Goal: Task Accomplishment & Management: Use online tool/utility

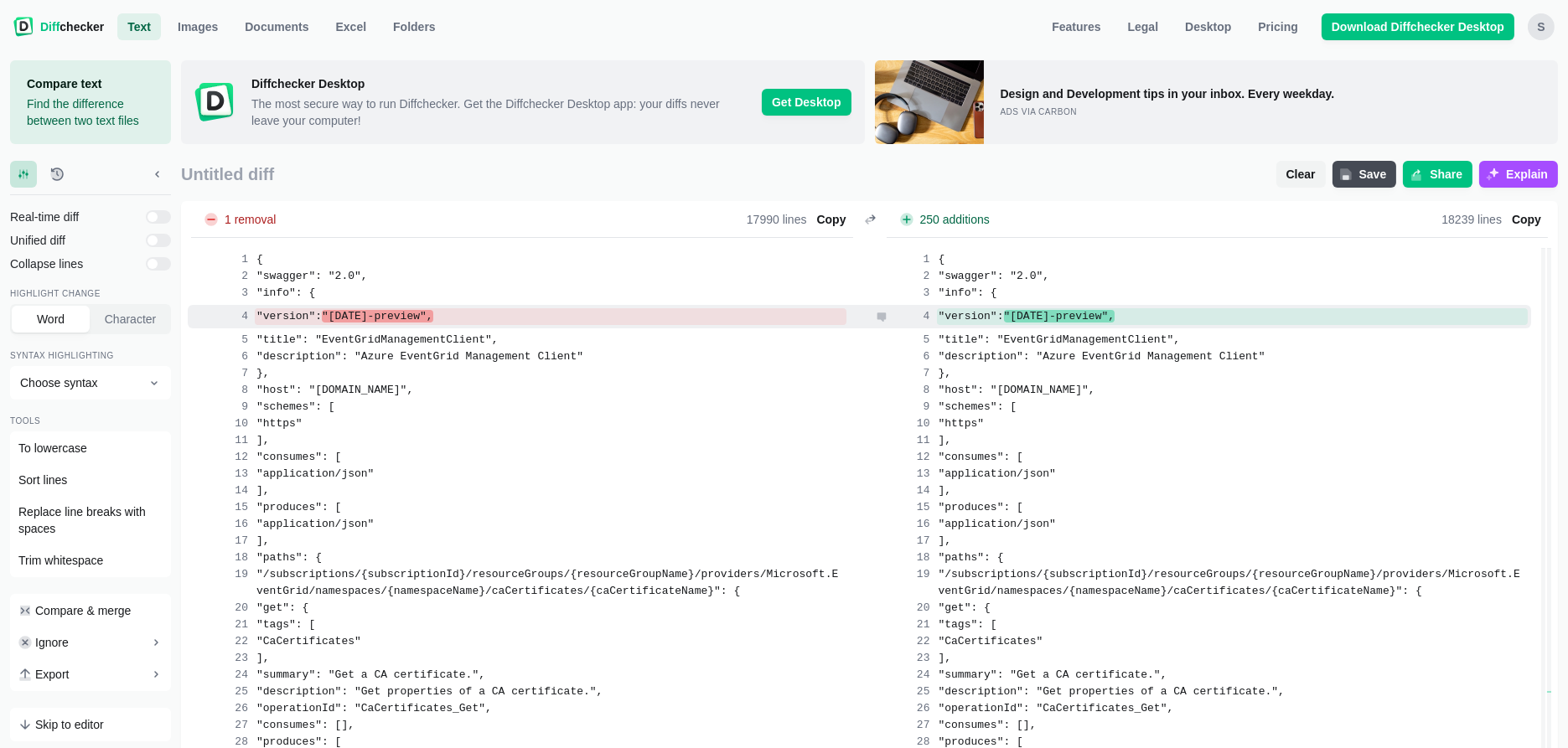
click at [1115, 313] on span ""[DATE]-preview"," at bounding box center [1060, 316] width 112 height 13
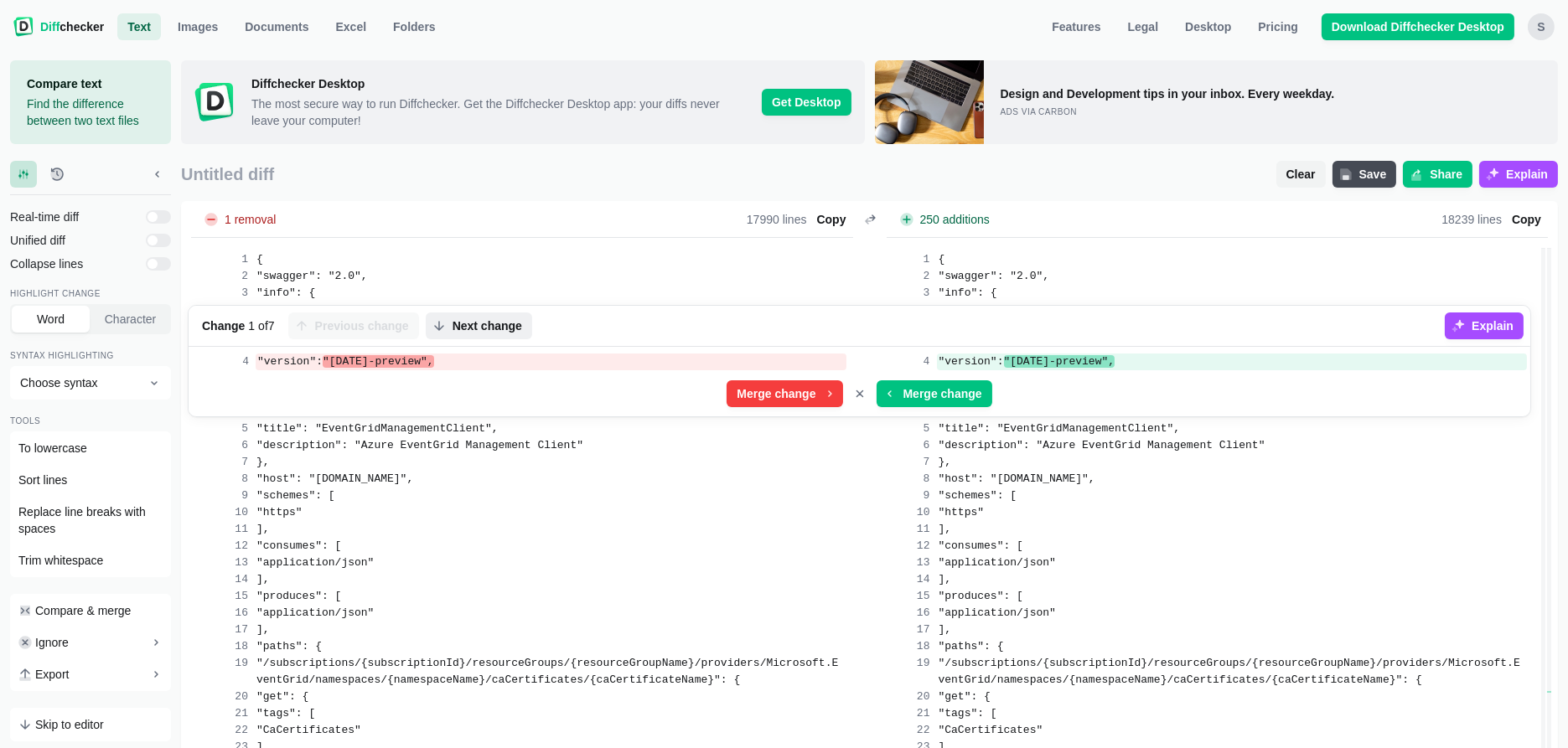
click at [503, 327] on span "Next change" at bounding box center [487, 326] width 77 height 17
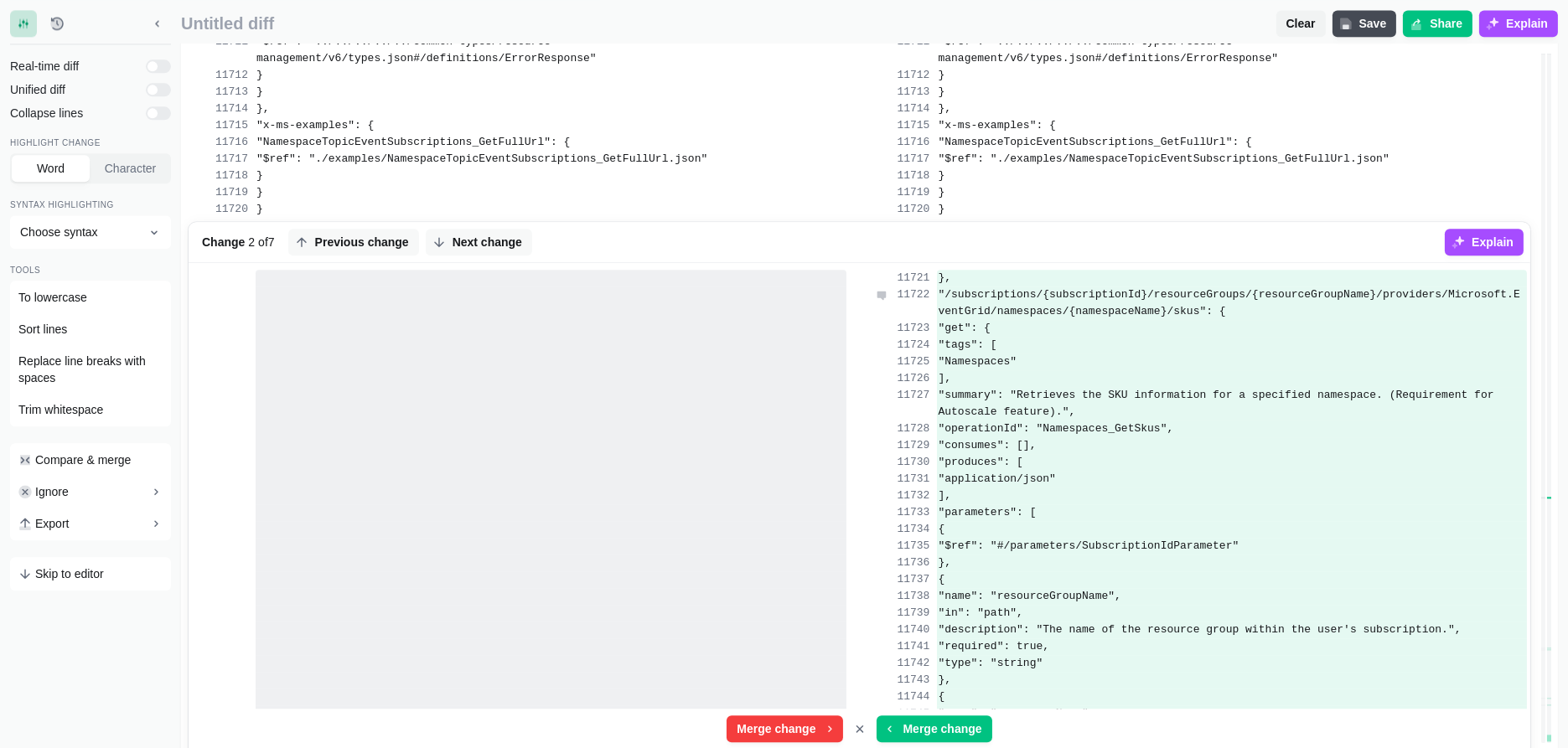
scroll to position [234650, 0]
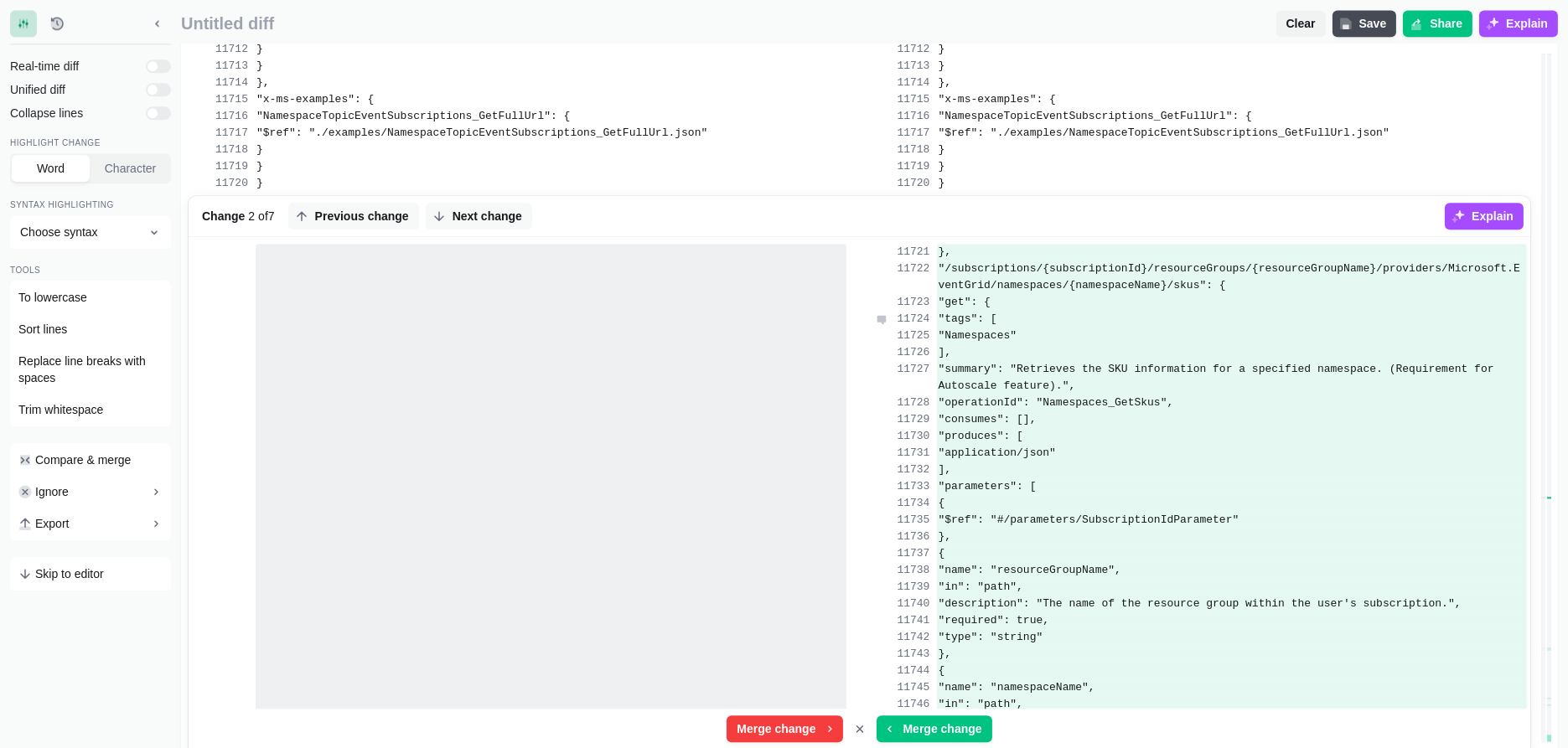
click at [1049, 328] on div ""tags": [" at bounding box center [1232, 319] width 591 height 17
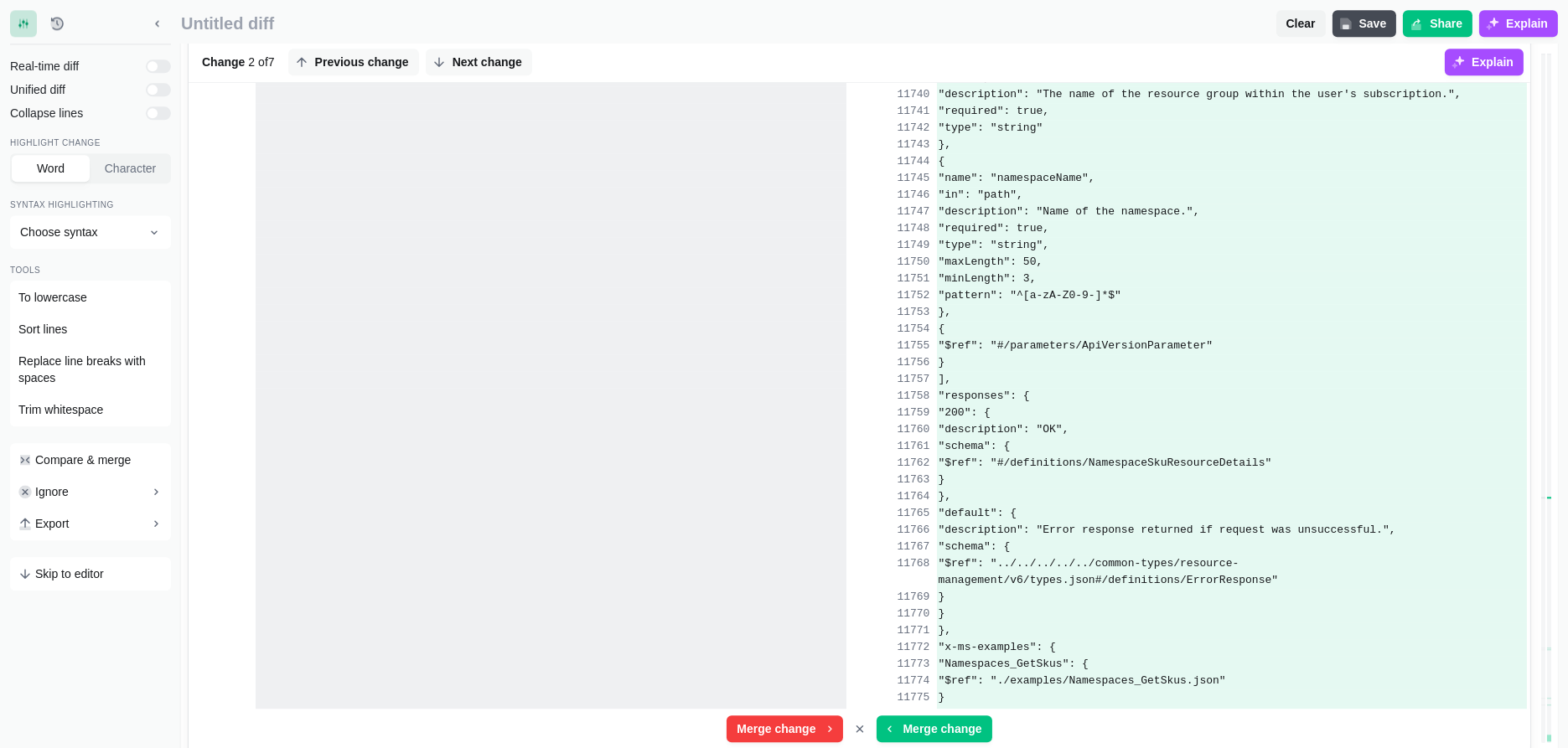
scroll to position [235157, 0]
click at [805, 735] on span "Merge change" at bounding box center [776, 729] width 85 height 17
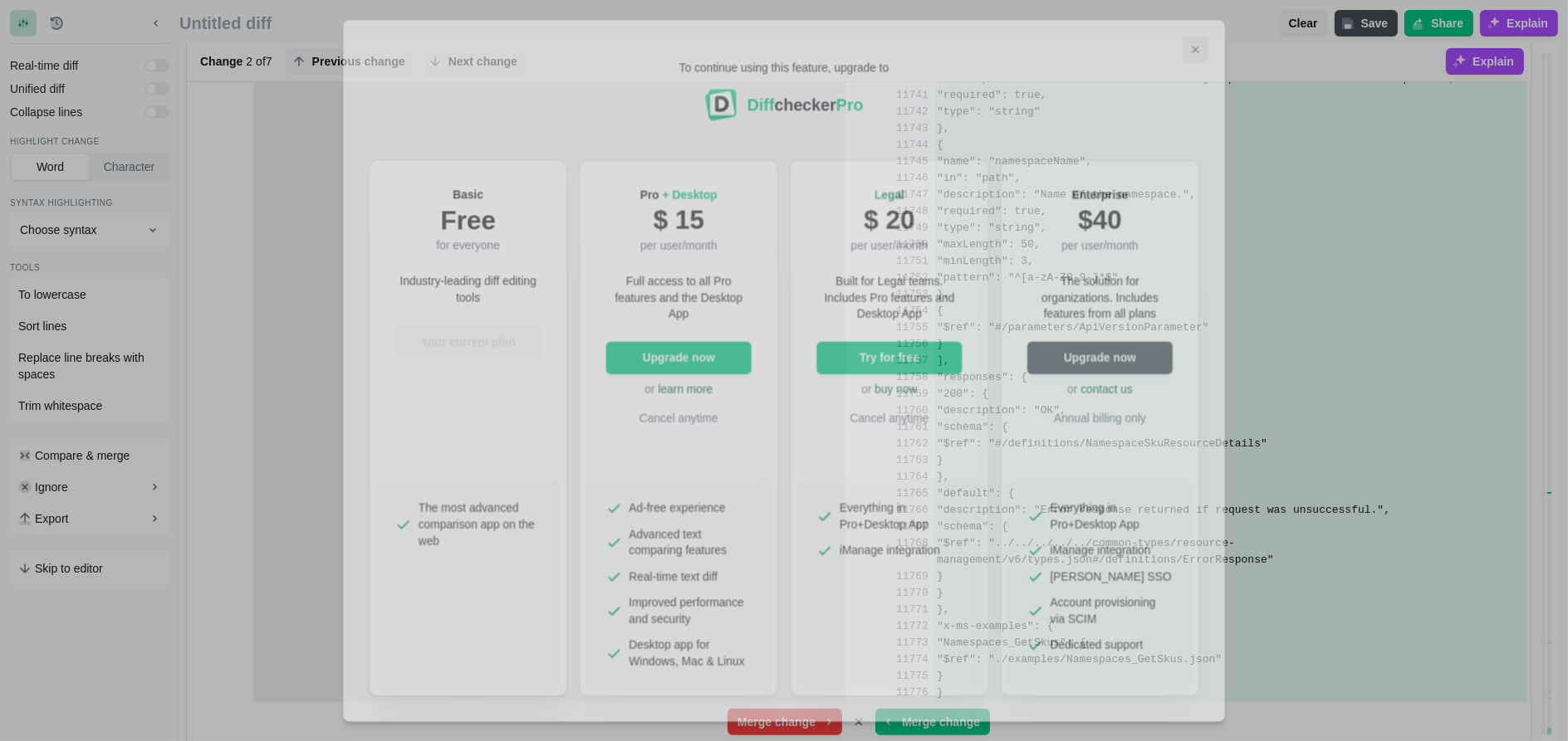
click at [1201, 41] on icon "Close modal" at bounding box center [1202, 43] width 6 height 6
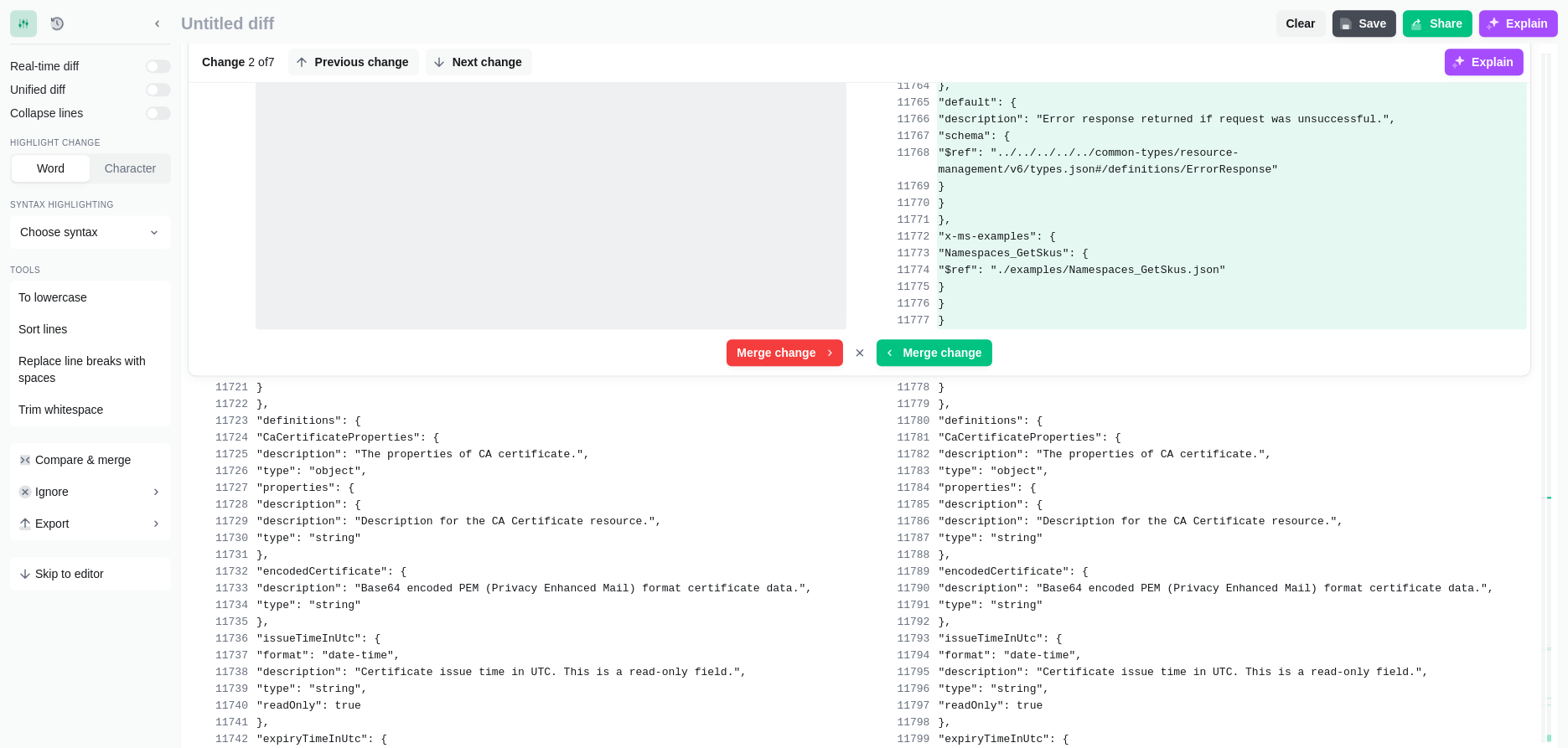
scroll to position [235573, 0]
click at [480, 55] on span "Next change" at bounding box center [487, 62] width 77 height 17
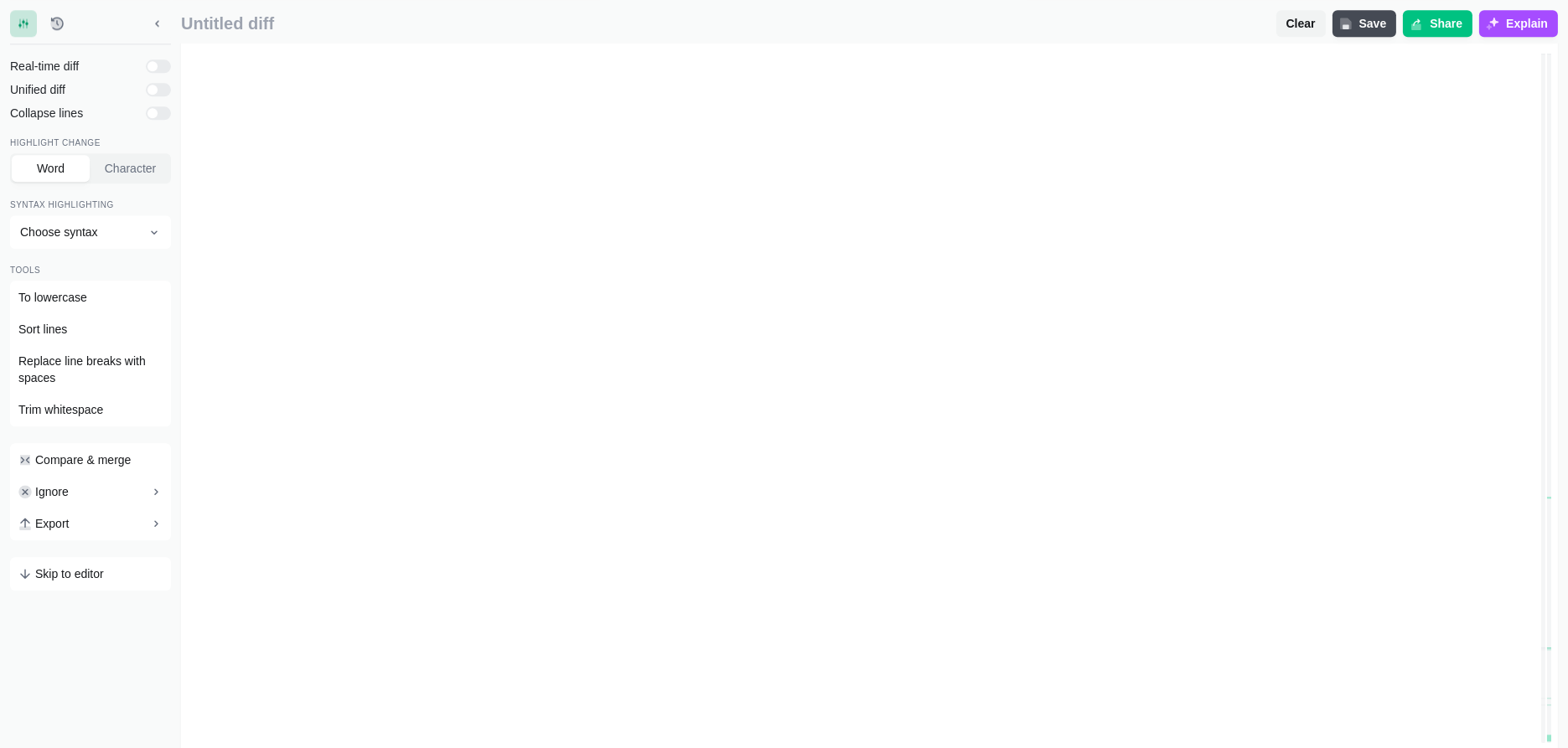
scroll to position [314215, 0]
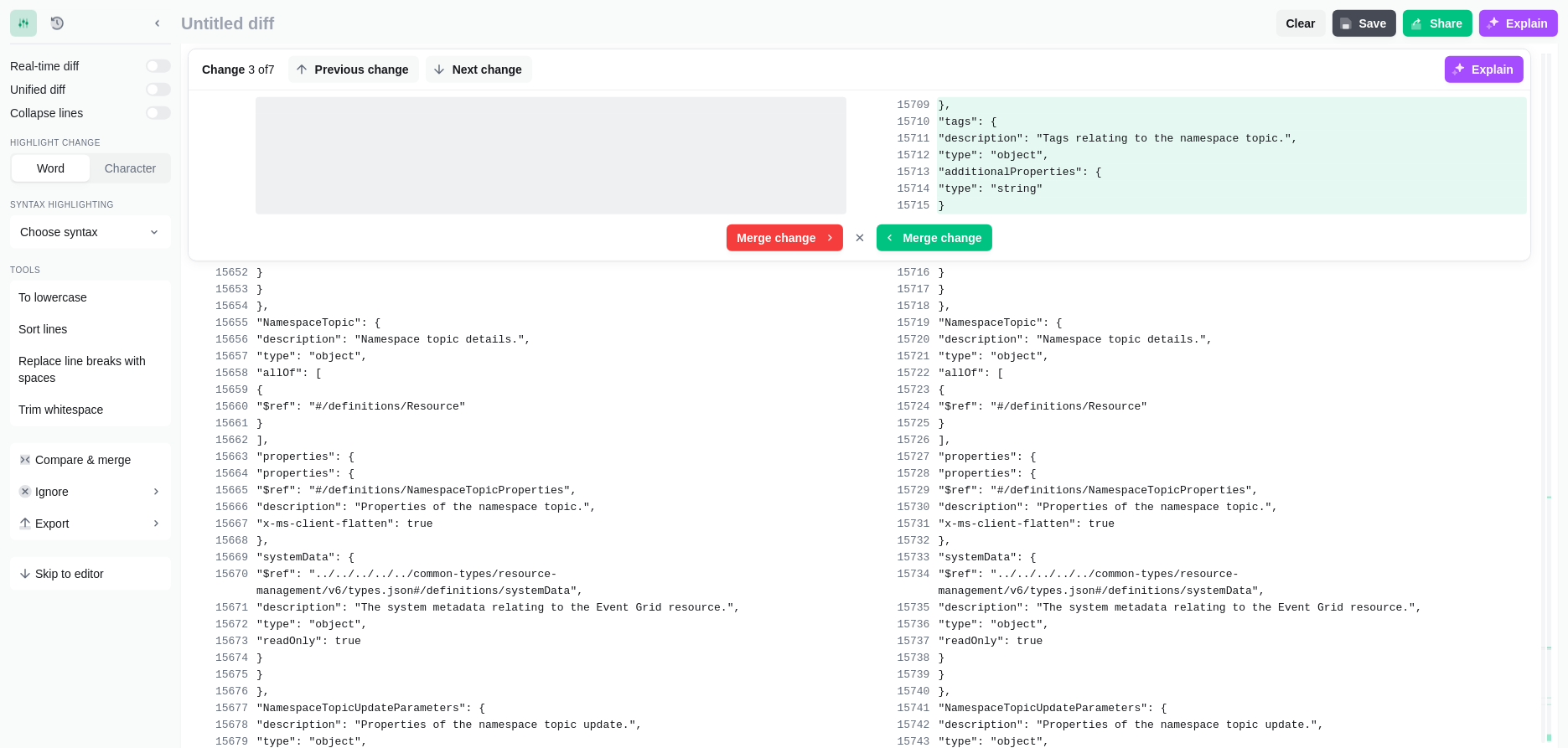
click at [480, 56] on button "Next change" at bounding box center [479, 69] width 106 height 26
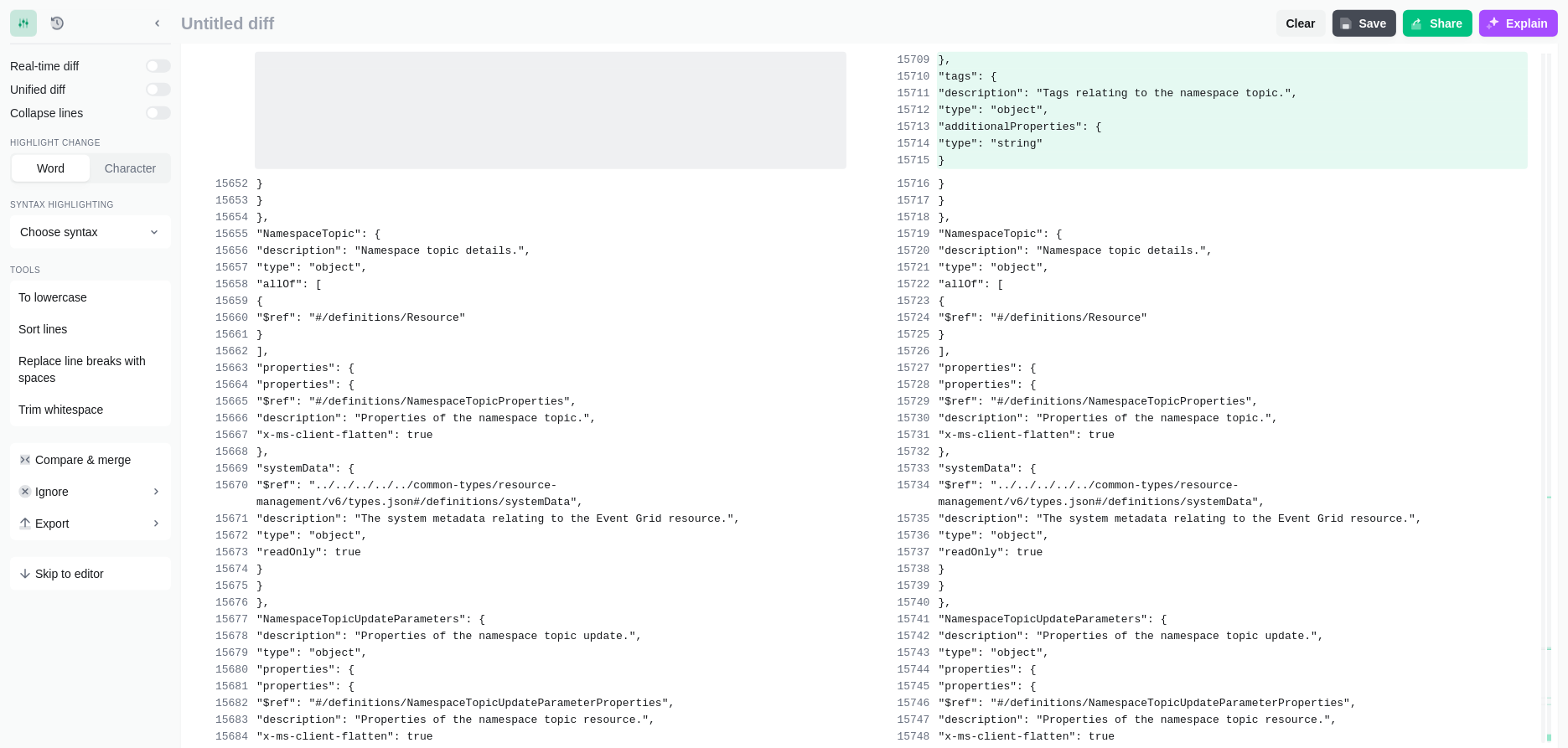
scroll to position [315134, 0]
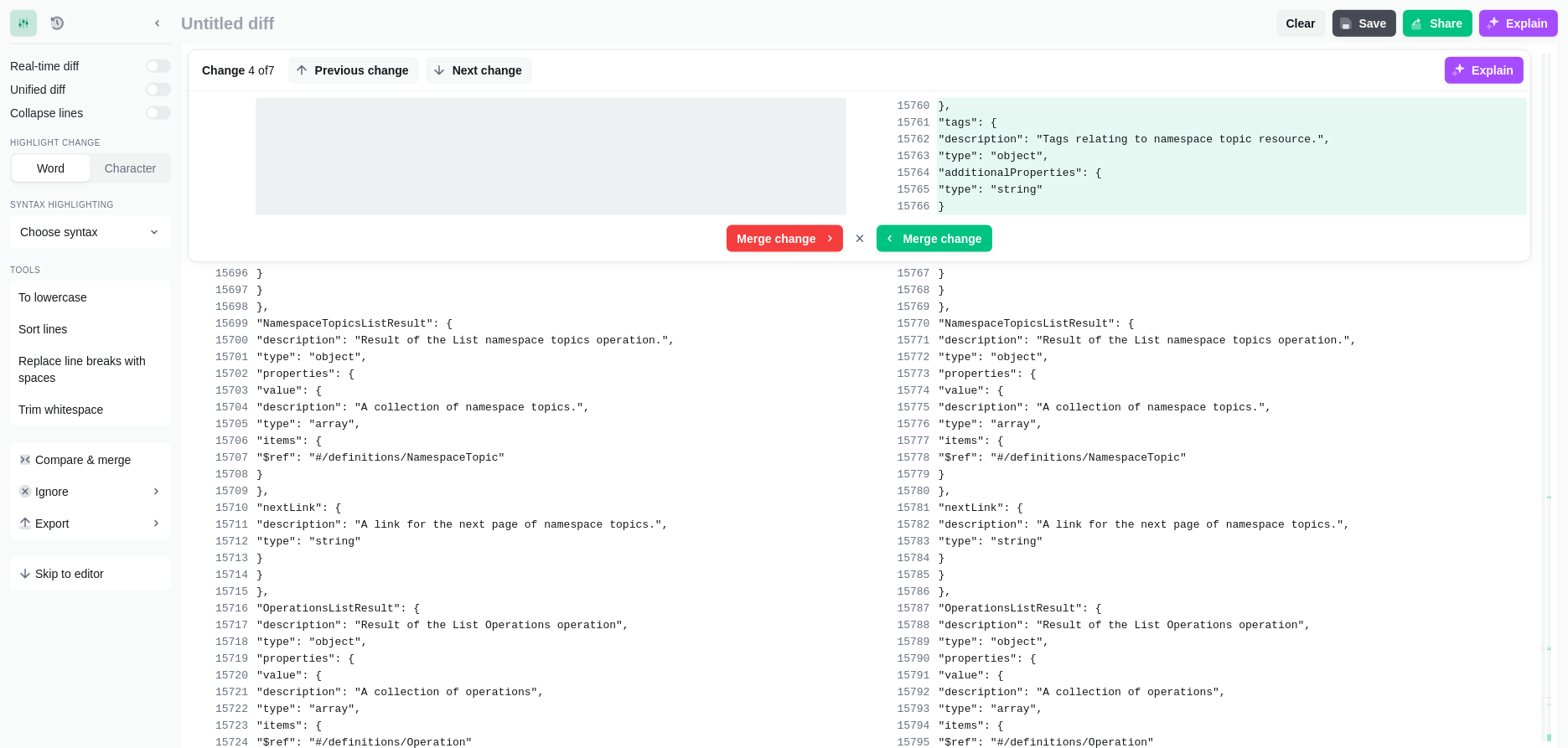
click at [480, 55] on div "Change 7 4 of 7 Previous change Next change" at bounding box center [819, 70] width 1249 height 40
click at [486, 66] on span "Next change" at bounding box center [487, 71] width 77 height 17
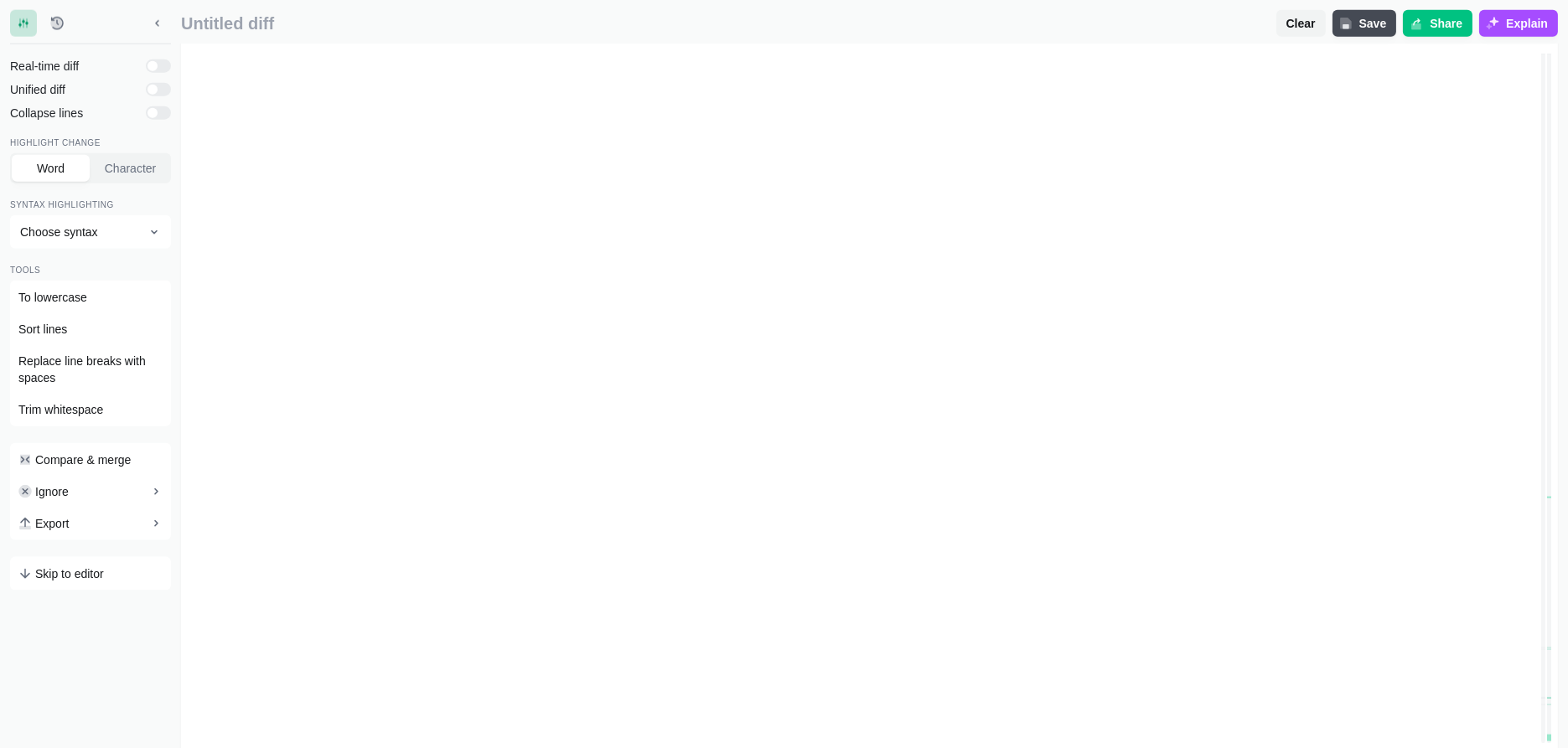
scroll to position [339877, 0]
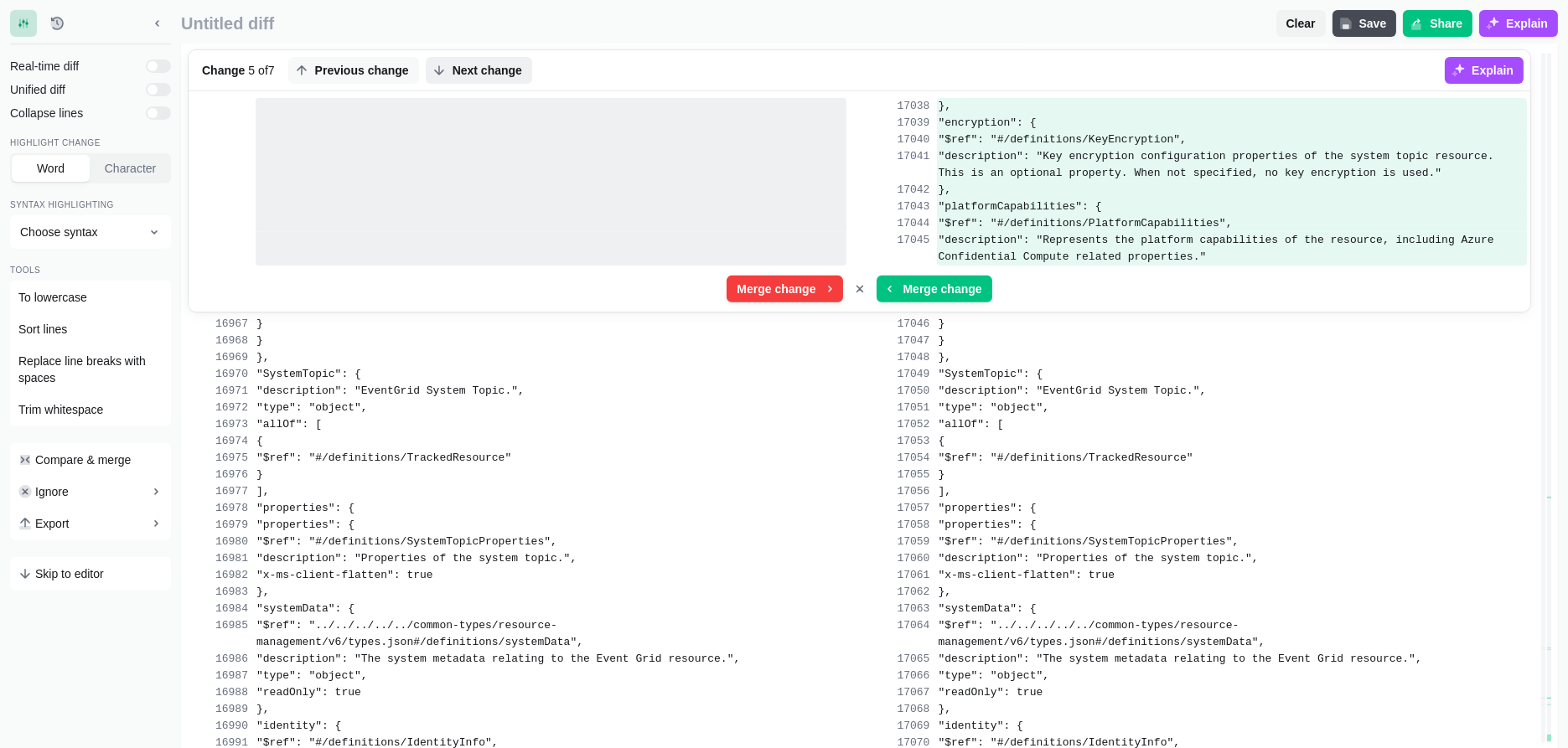
click at [486, 74] on span "Next change" at bounding box center [487, 71] width 77 height 17
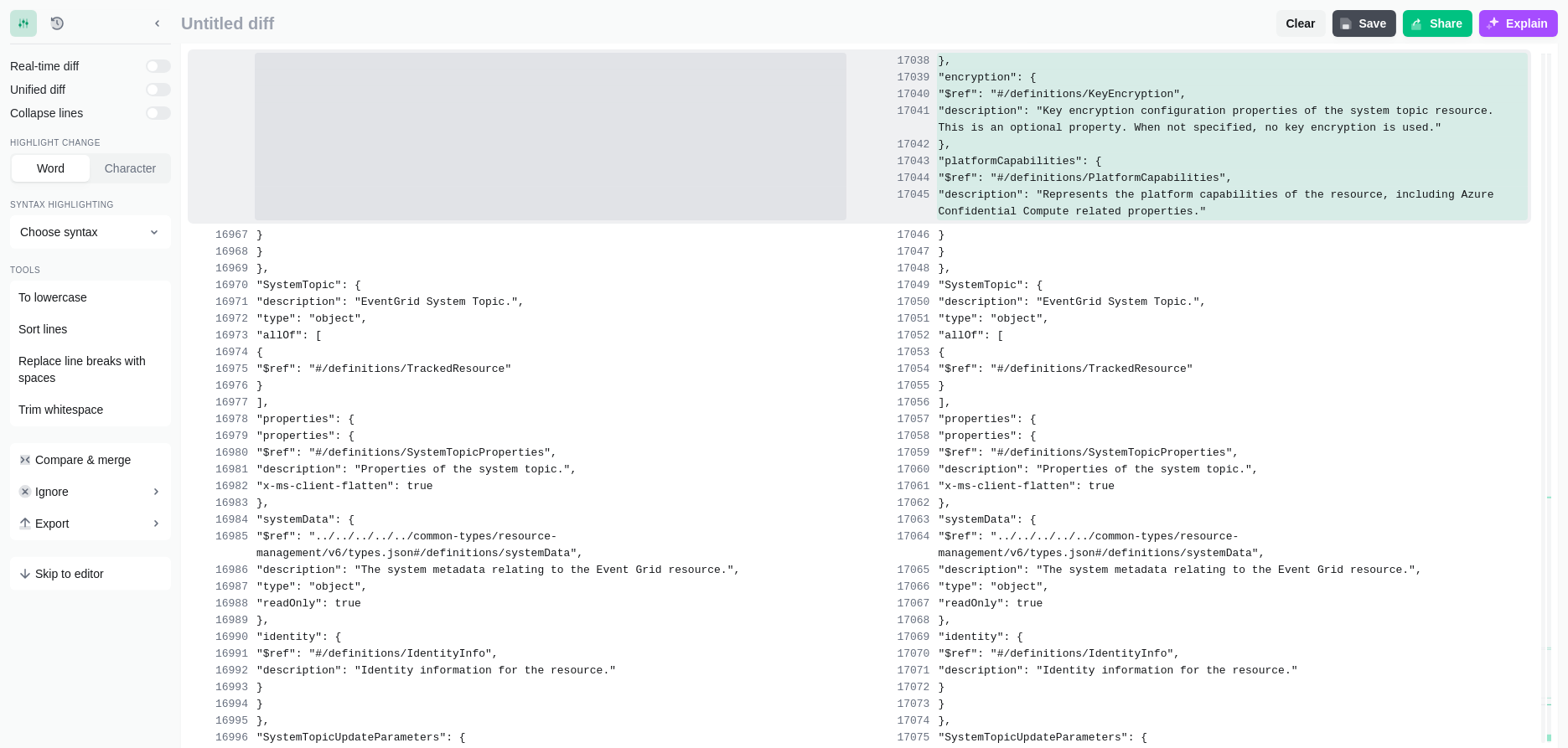
scroll to position [343194, 0]
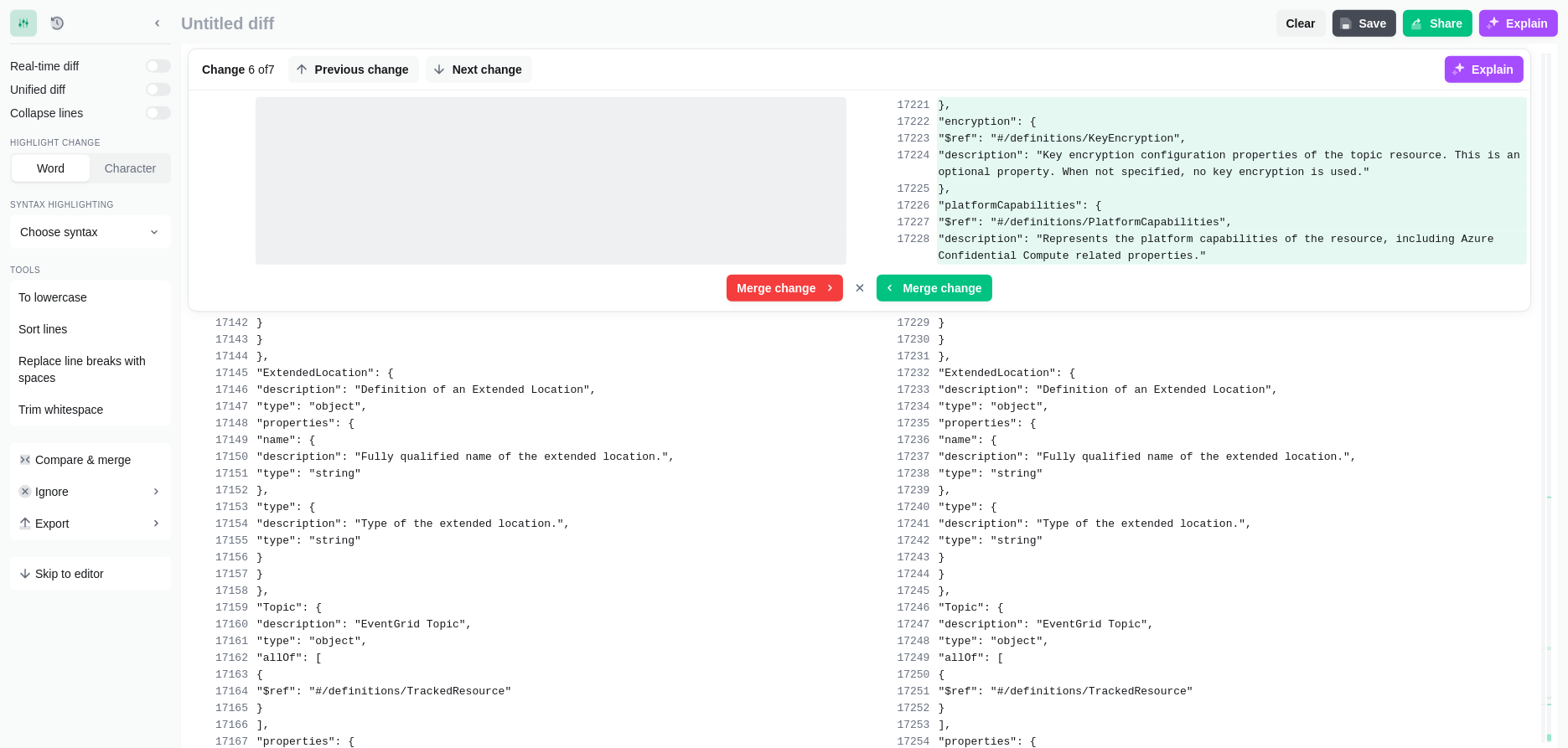
click at [486, 74] on span "Next change" at bounding box center [487, 70] width 77 height 17
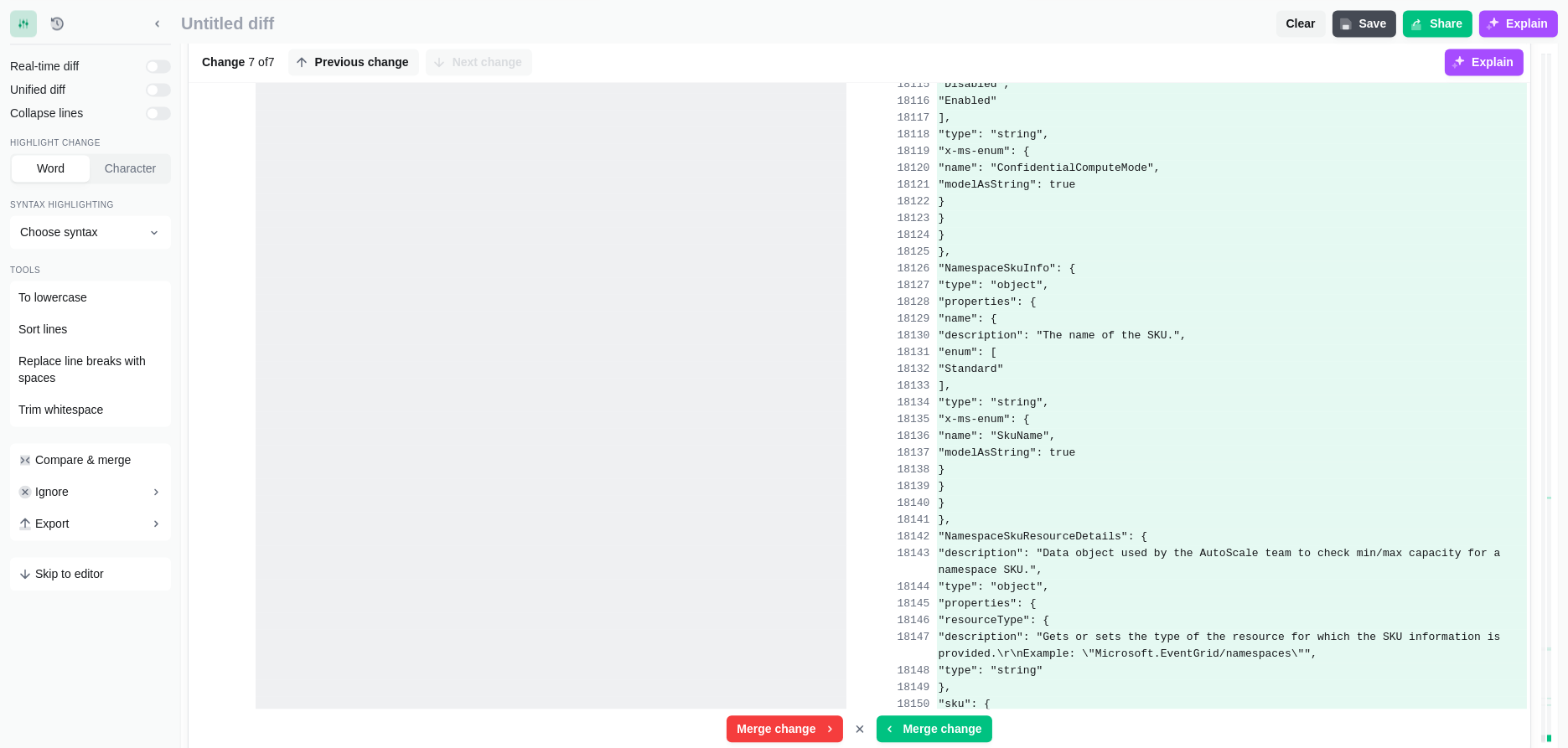
scroll to position [360756, 0]
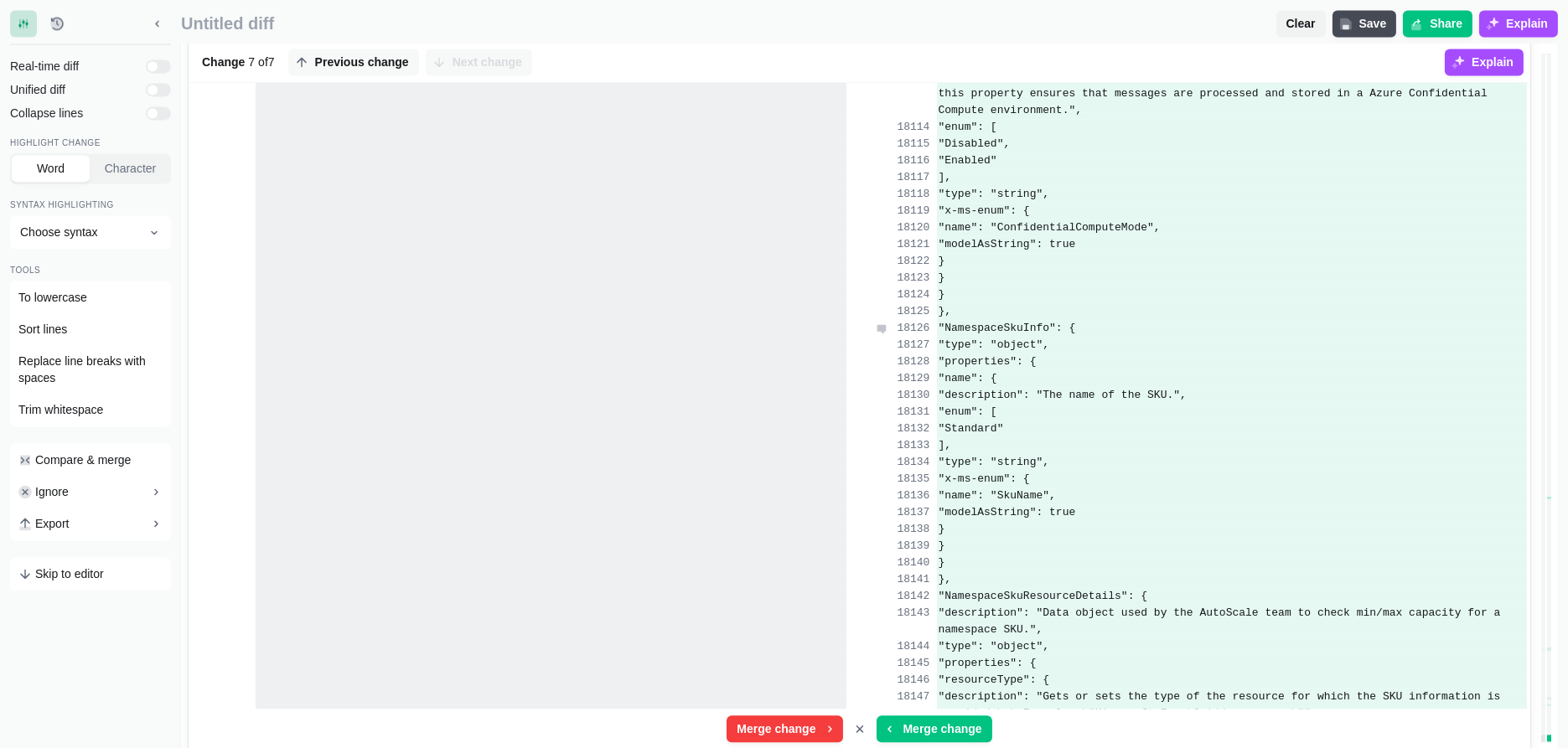
click at [1002, 330] on span ""NamespaceSkuInfo": {" at bounding box center [1007, 328] width 137 height 13
copy span "NamespaceSkuInfo"
